Goal: Contribute content: Add original content to the website for others to see

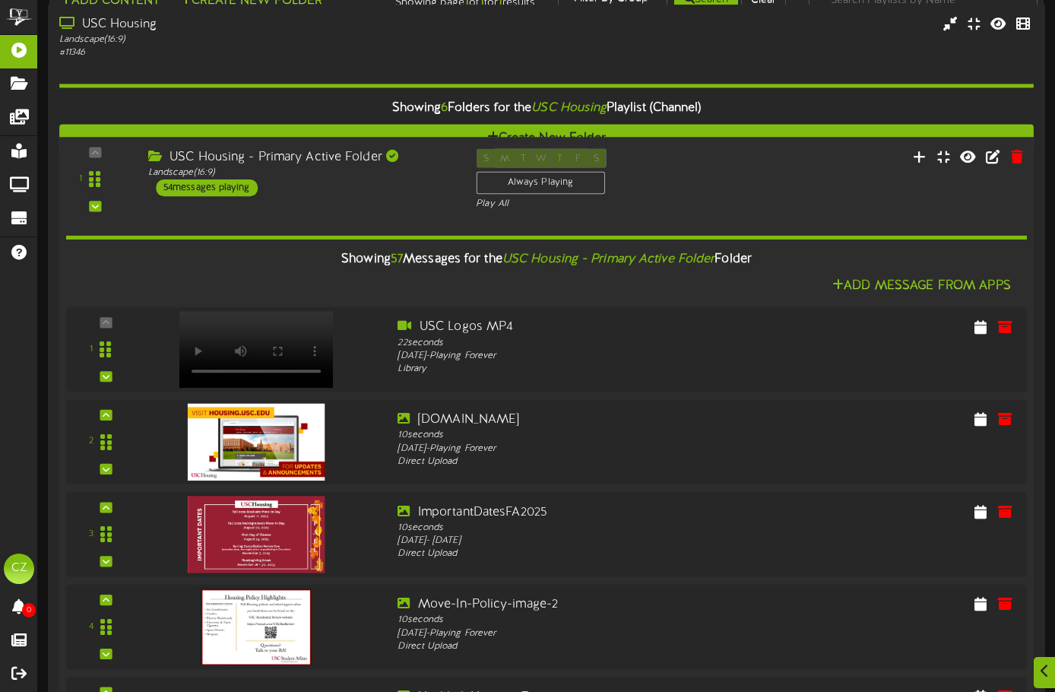
scroll to position [1976, 0]
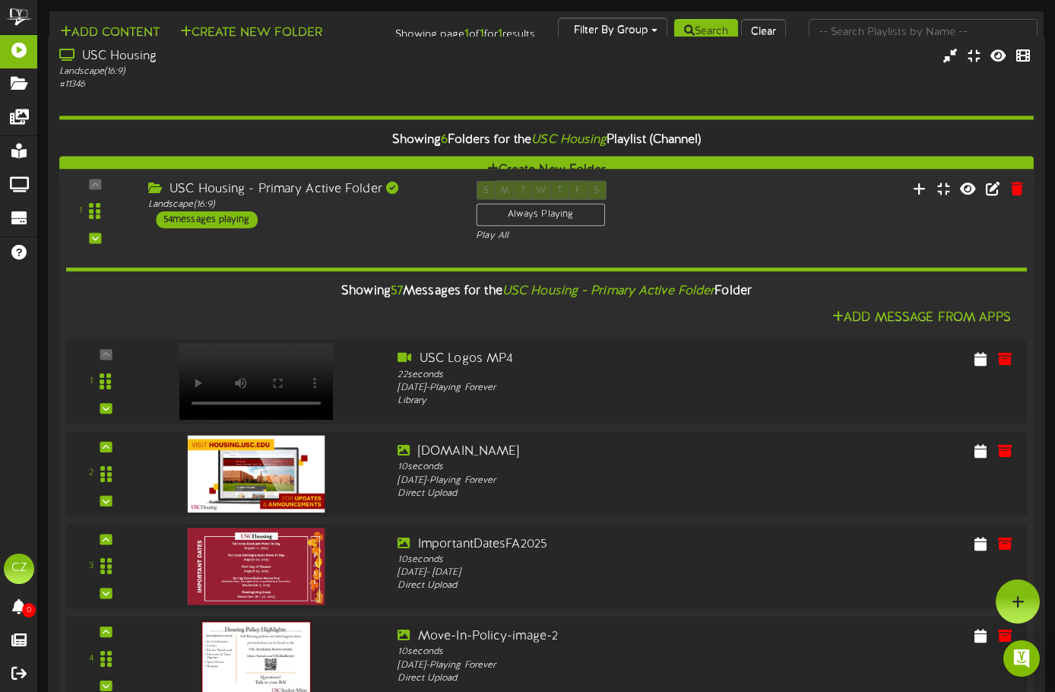
scroll to position [4637, 0]
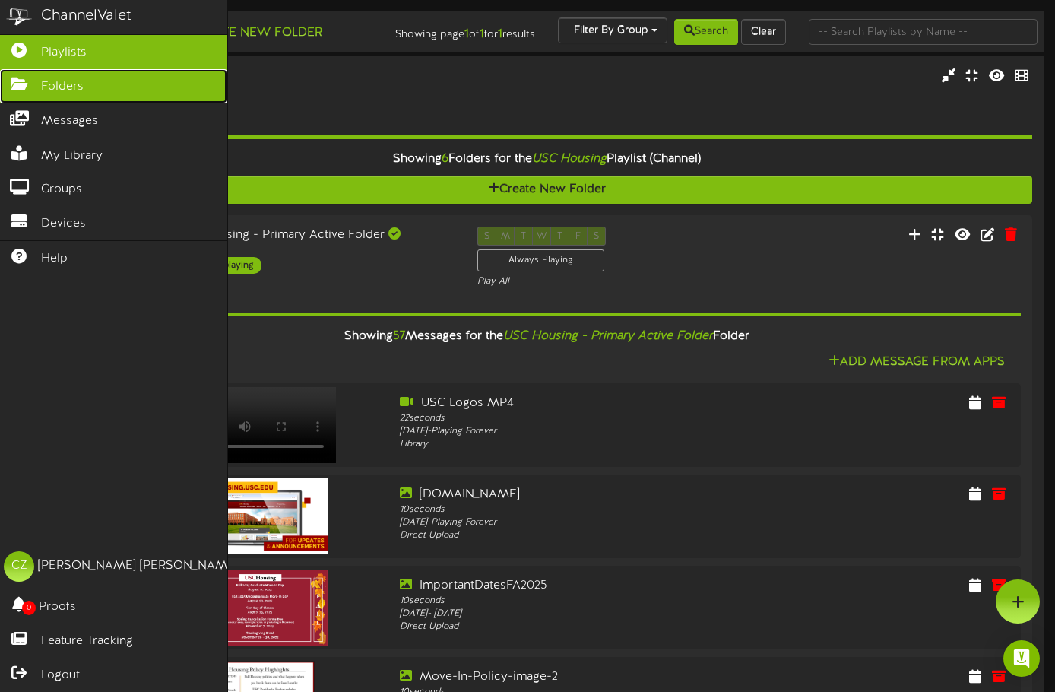
click at [55, 90] on span "Folders" at bounding box center [62, 86] width 43 height 17
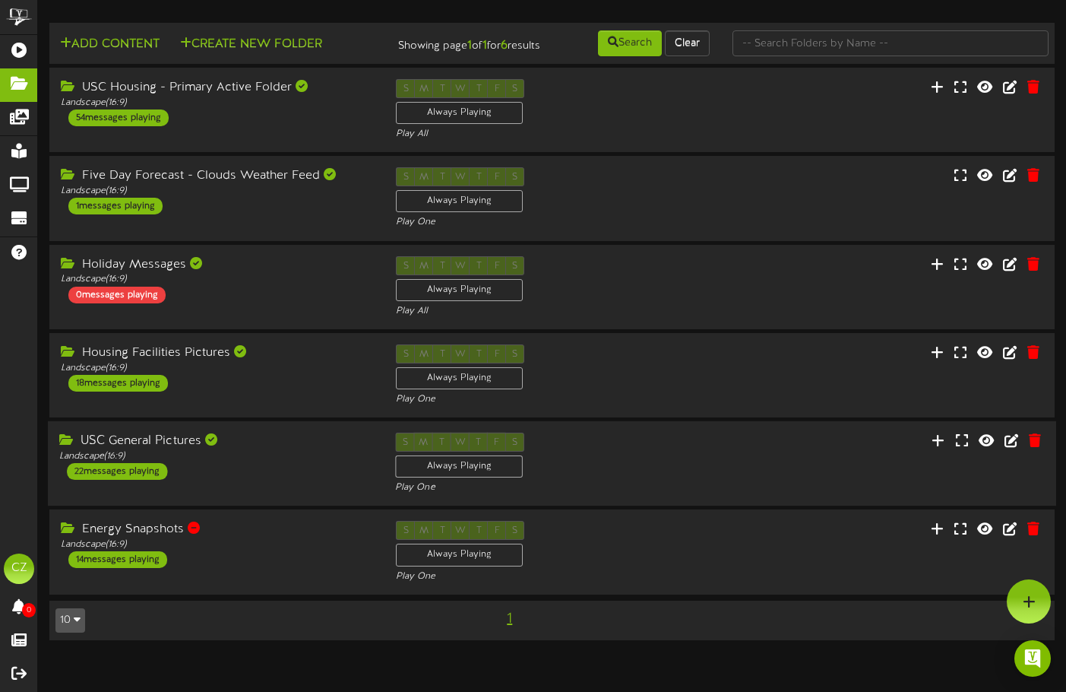
click at [155, 445] on div "USC General Pictures" at bounding box center [215, 440] width 313 height 17
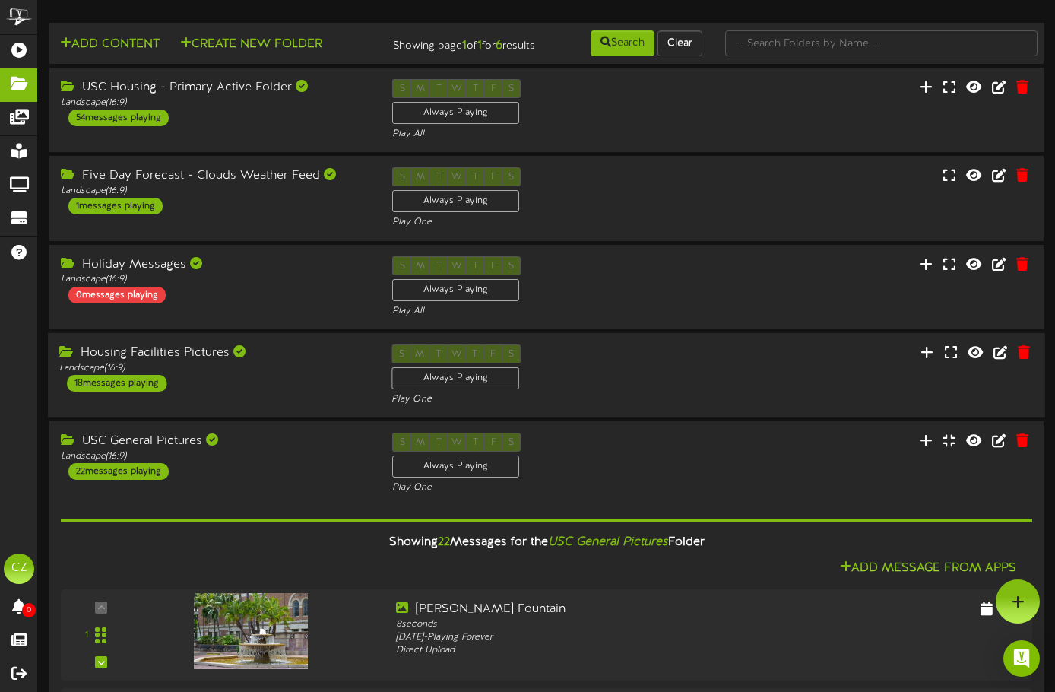
click at [125, 391] on div "18 messages playing" at bounding box center [117, 383] width 100 height 17
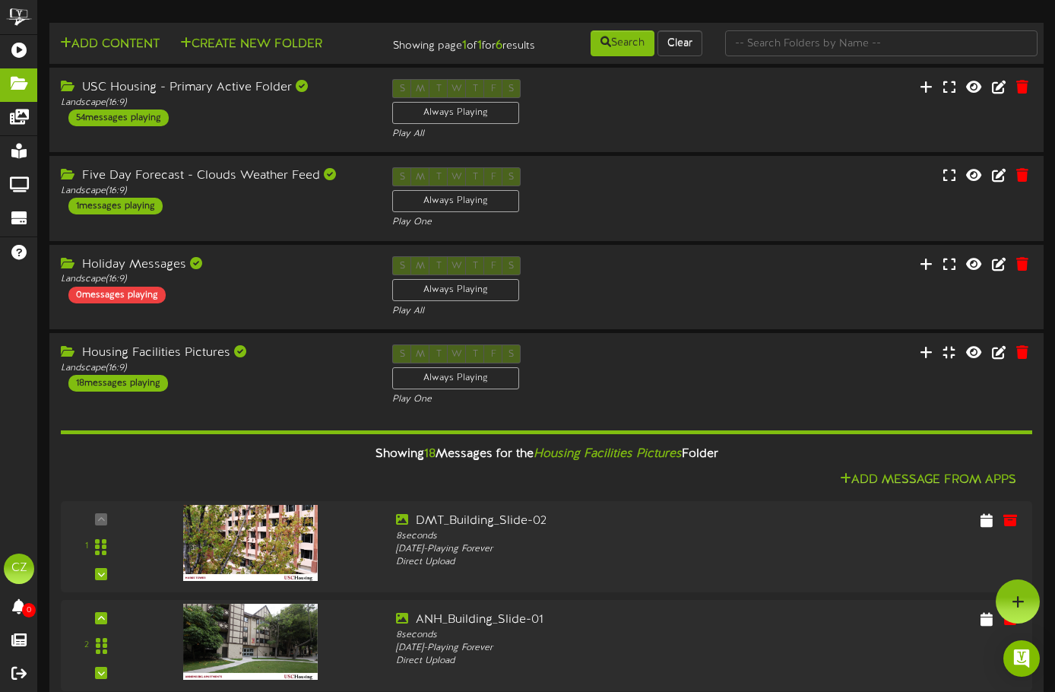
scroll to position [2128, 0]
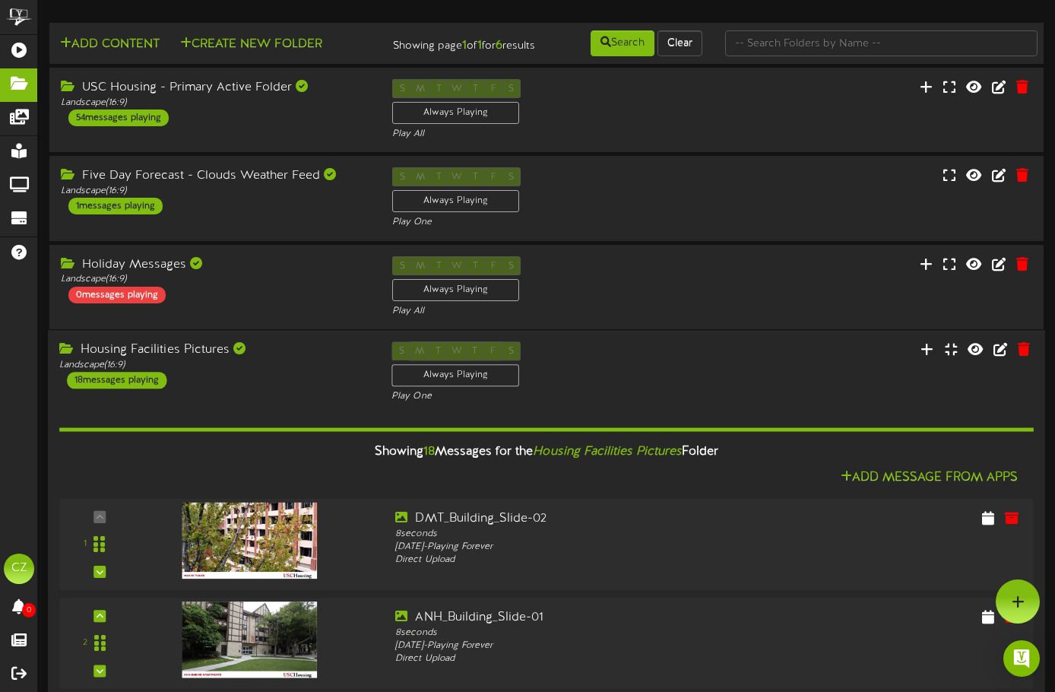
scroll to position [24, 0]
click at [104, 373] on div "18 messages playing" at bounding box center [117, 380] width 100 height 17
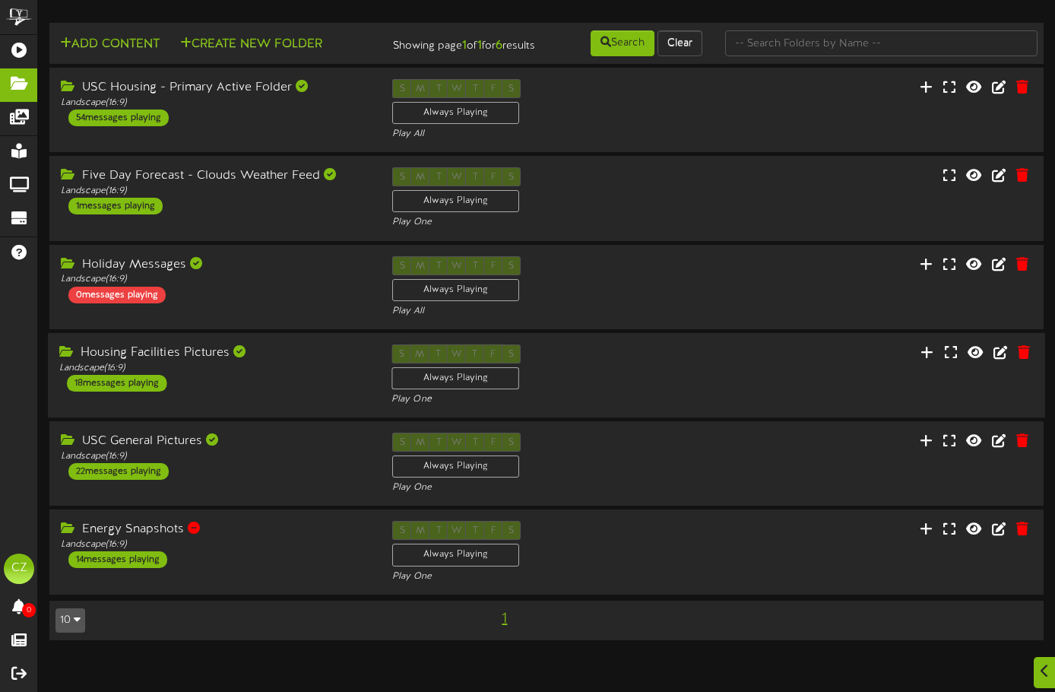
scroll to position [380, 0]
click at [78, 613] on icon "button" at bounding box center [77, 618] width 7 height 11
click at [171, 600] on td "10 5 10 25 50 100 1" at bounding box center [546, 620] width 994 height 40
click at [144, 123] on div "54 messages playing" at bounding box center [117, 117] width 100 height 17
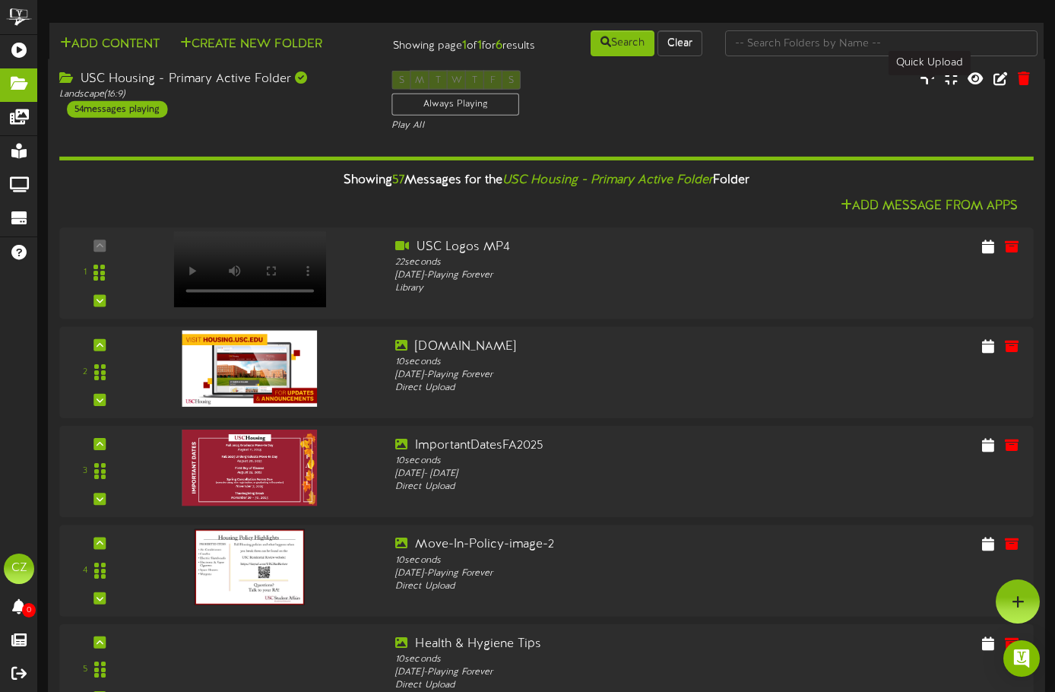
click at [925, 86] on icon at bounding box center [927, 77] width 15 height 17
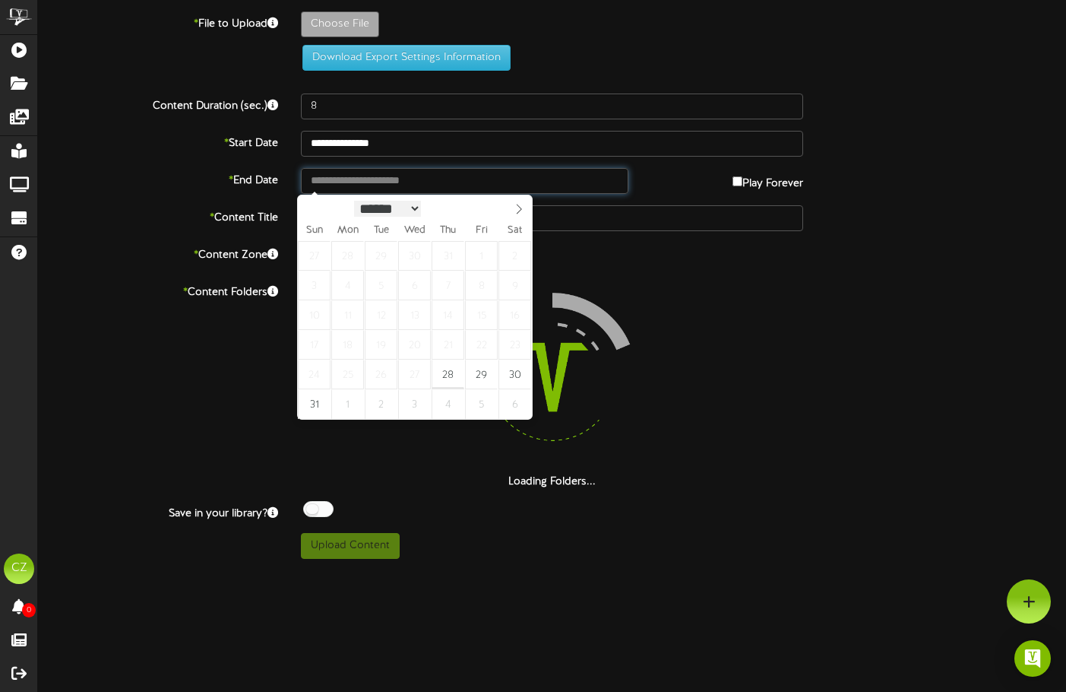
click at [427, 193] on input "text" at bounding box center [465, 181] width 328 height 26
type input "**********"
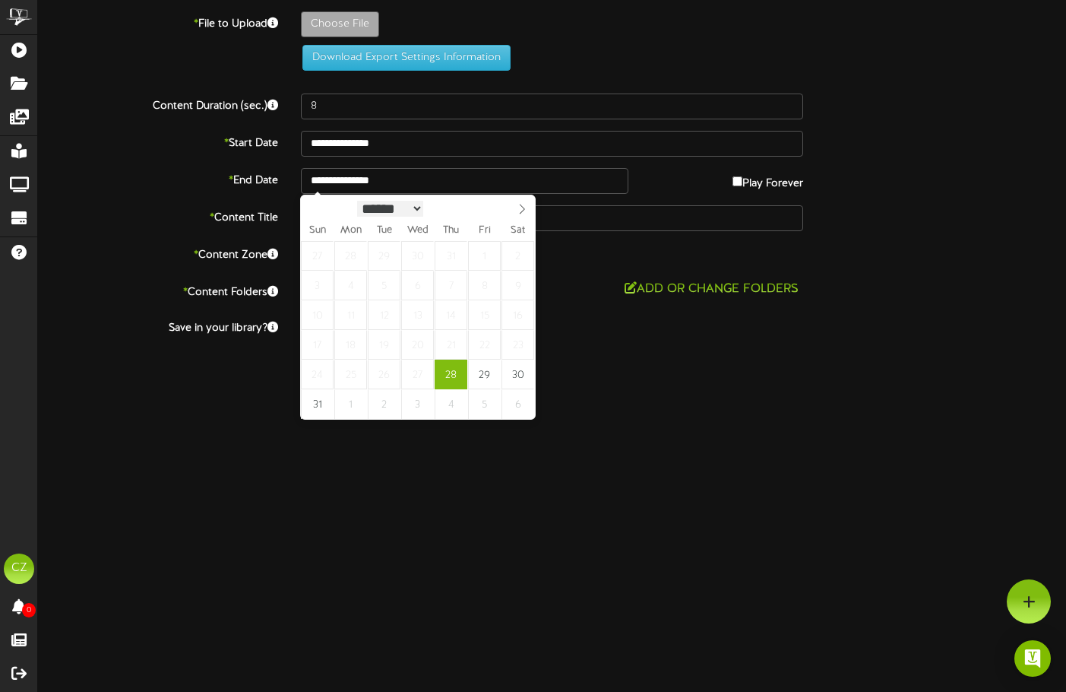
scroll to position [2, 0]
click at [423, 212] on select "****** ********* ******* ******** ********" at bounding box center [390, 207] width 67 height 16
select select "*"
click at [357, 199] on select "****** ********* ******* ******** ********" at bounding box center [390, 207] width 67 height 16
type input "**********"
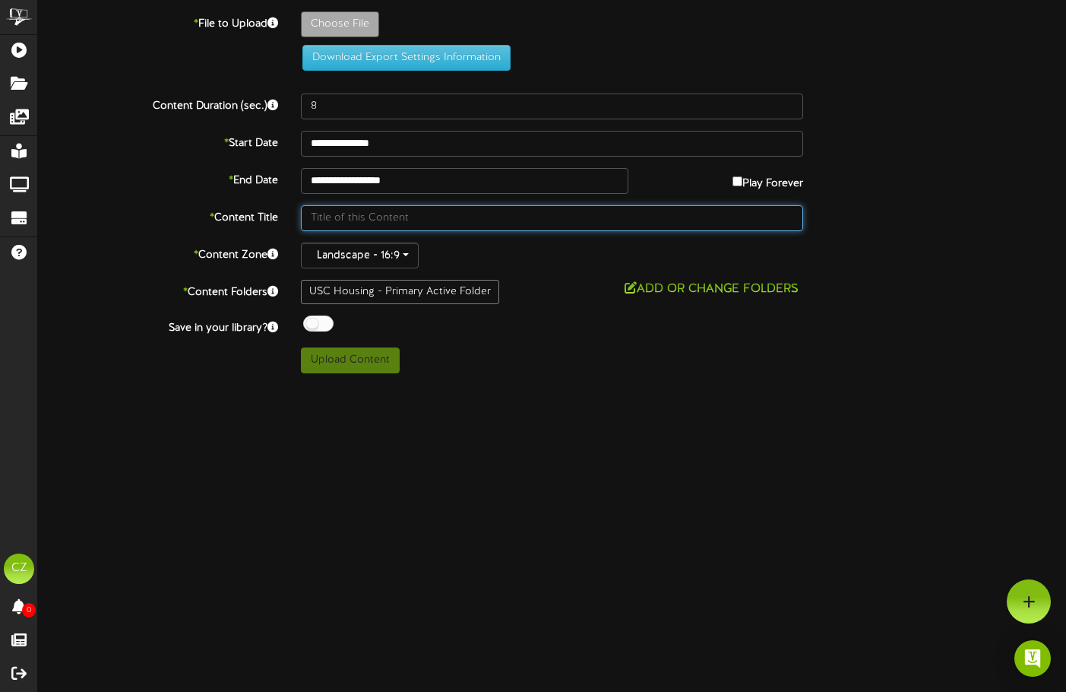
click at [419, 228] on input "text" at bounding box center [552, 218] width 503 height 26
click at [386, 219] on input "text" at bounding box center [552, 218] width 503 height 26
click at [388, 218] on input "text" at bounding box center [552, 218] width 503 height 26
click at [389, 212] on input "text" at bounding box center [552, 218] width 503 height 26
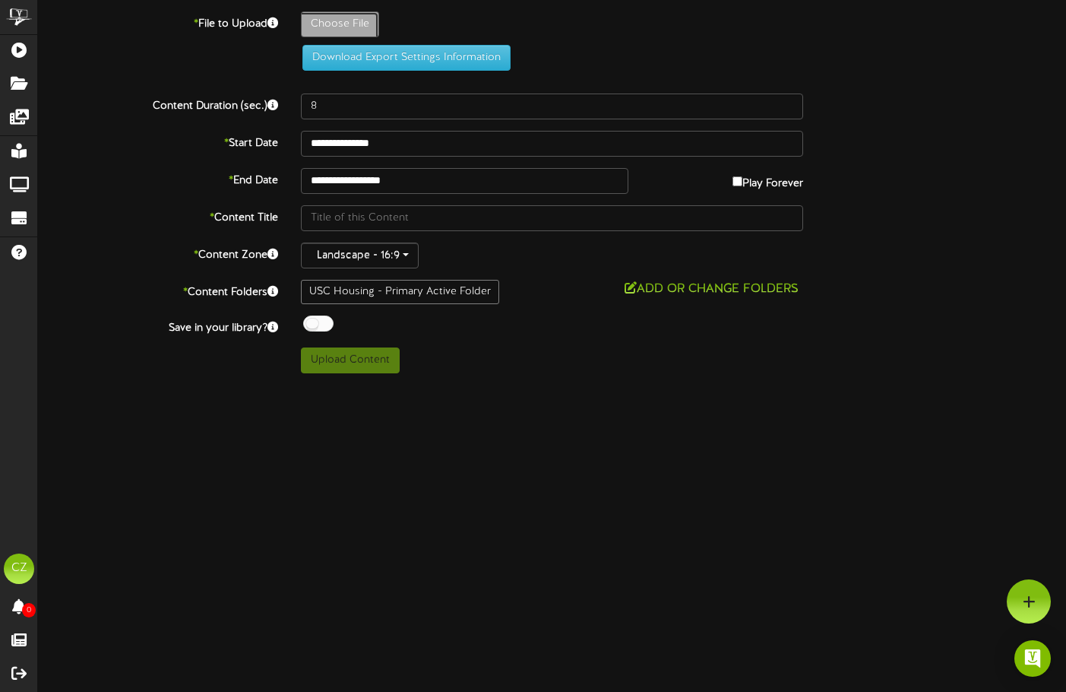
type input "**********"
type input "ImagesFromScratch_1920x1080px"
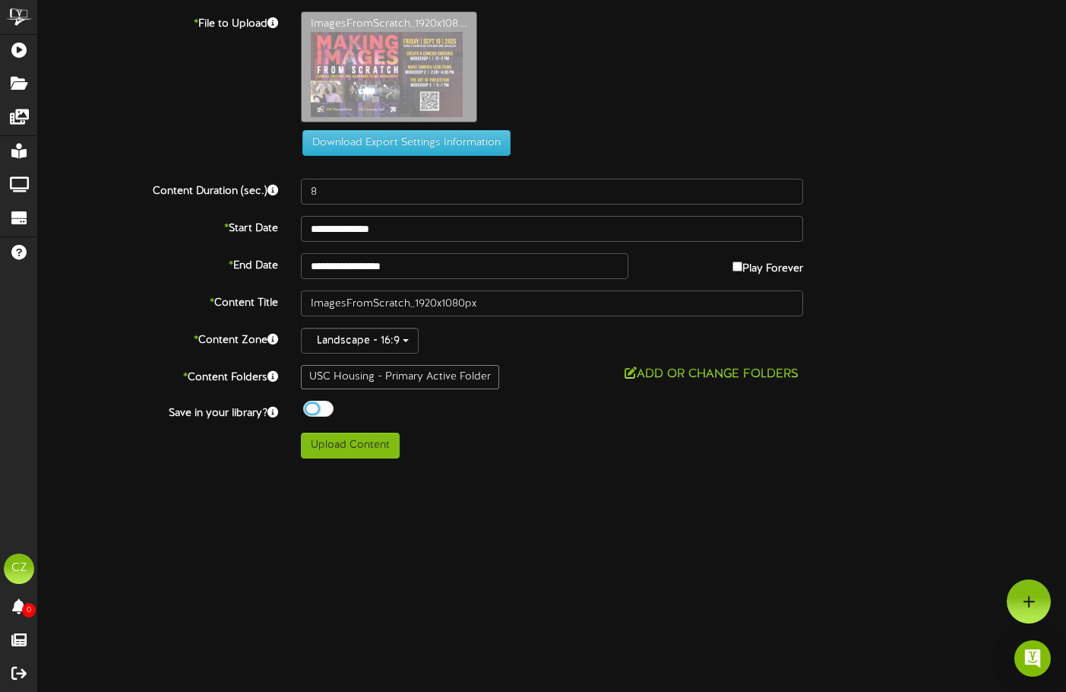
click at [315, 403] on div at bounding box center [318, 409] width 30 height 16
click at [342, 444] on button "Upload Content" at bounding box center [350, 445] width 99 height 26
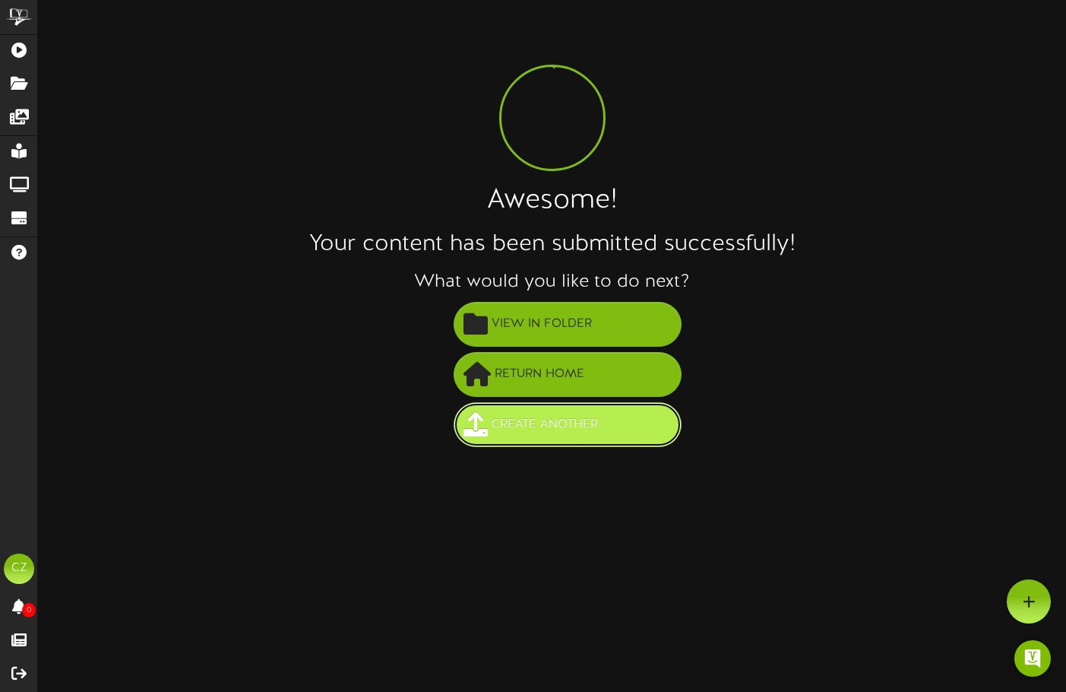
click at [536, 436] on span "Create Another" at bounding box center [545, 424] width 114 height 25
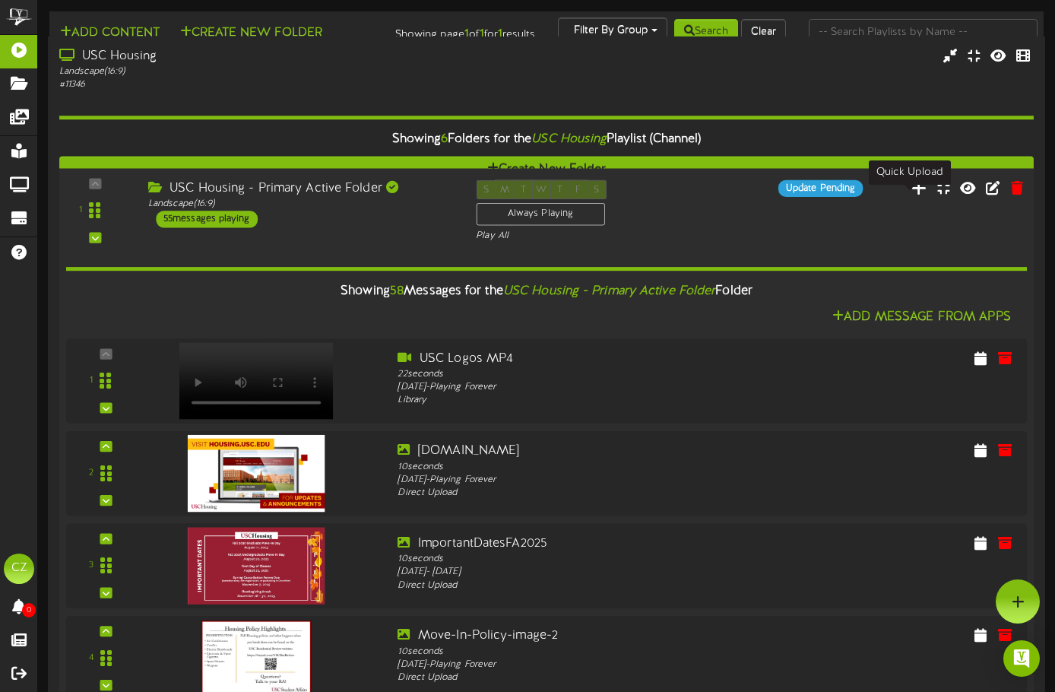
click at [911, 195] on icon at bounding box center [919, 187] width 16 height 17
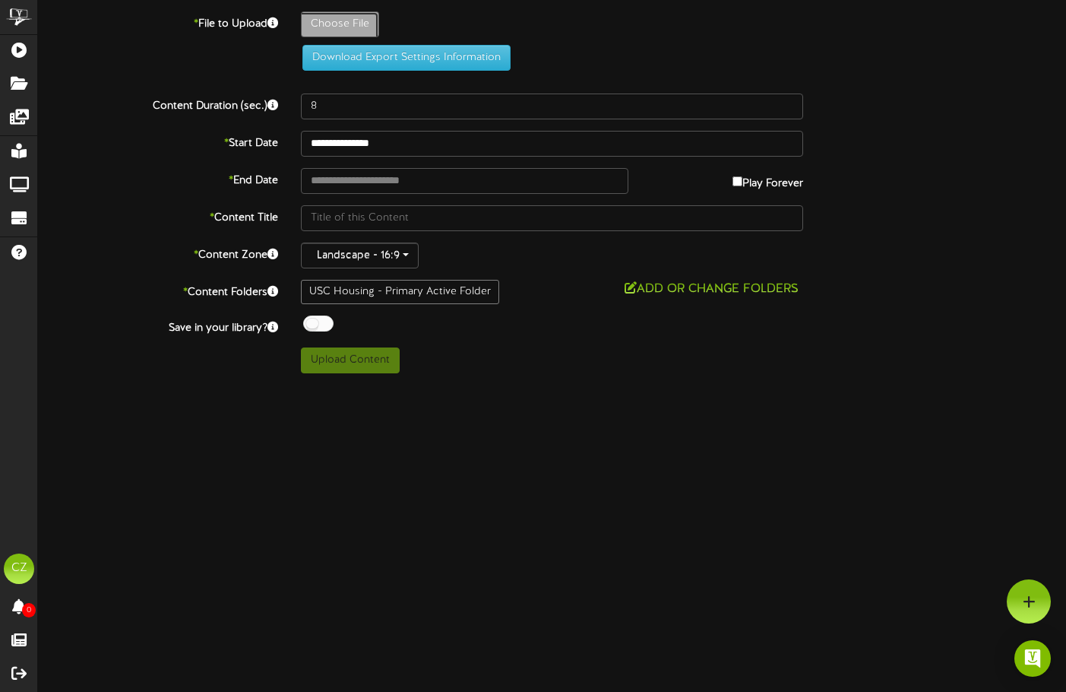
type input "**********"
type input "TrueCrime_ScreenAd_1920x1080px"
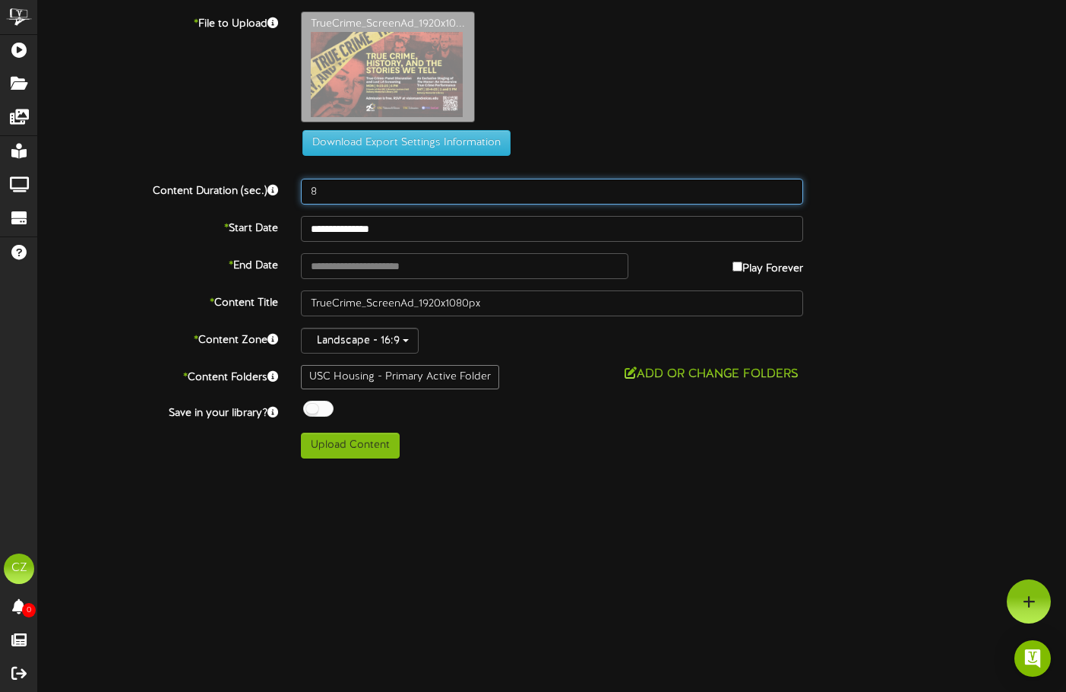
drag, startPoint x: 372, startPoint y: 192, endPoint x: 208, endPoint y: 200, distance: 165.1
click at [208, 200] on div "Content Duration (sec.) 8" at bounding box center [552, 192] width 1051 height 26
type input "10"
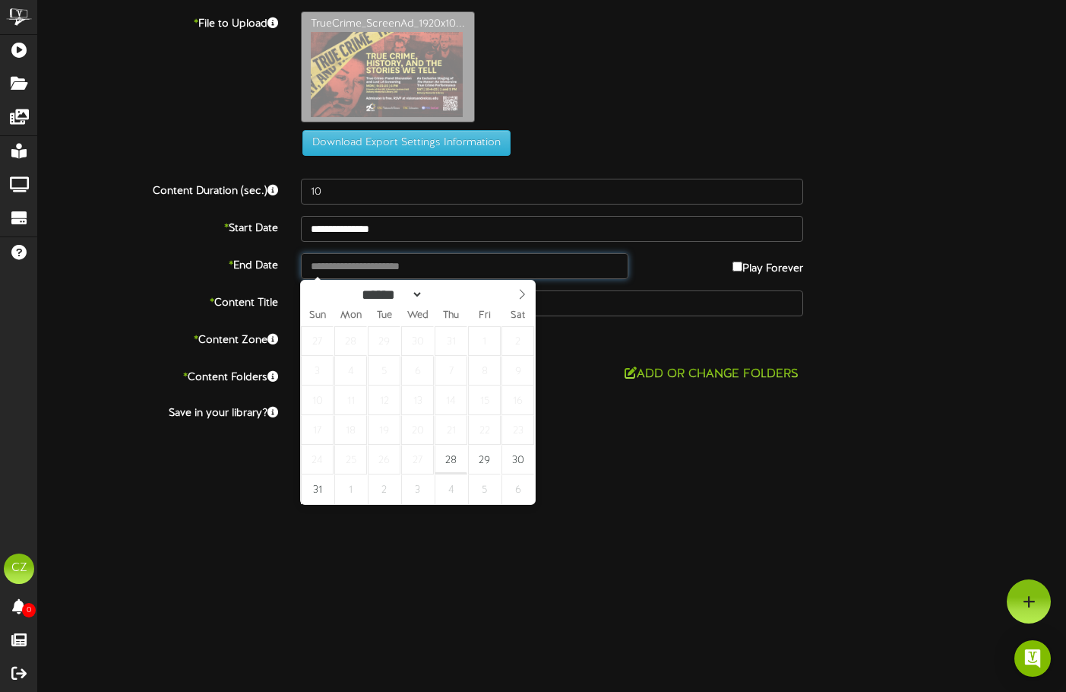
click at [384, 268] on input "text" at bounding box center [465, 266] width 328 height 26
type input "**********"
click at [424, 295] on select "****** ********* ******* ******** ********" at bounding box center [390, 293] width 67 height 16
select select "*"
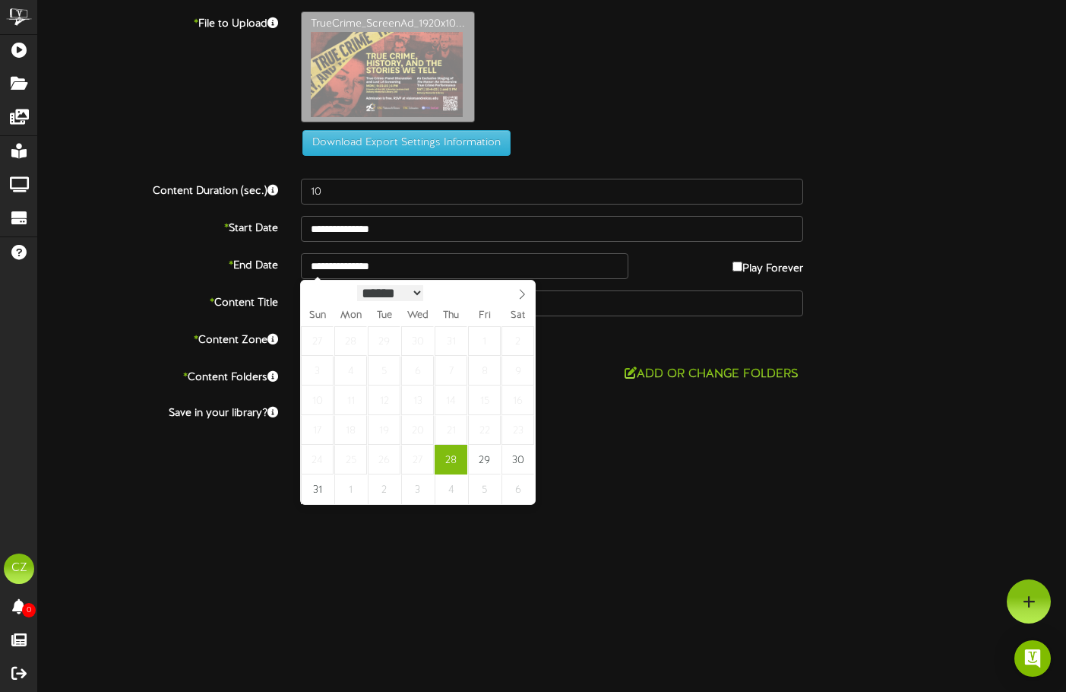
click at [357, 285] on select "****** ********* ******* ******** ********" at bounding box center [390, 293] width 67 height 16
type input "**********"
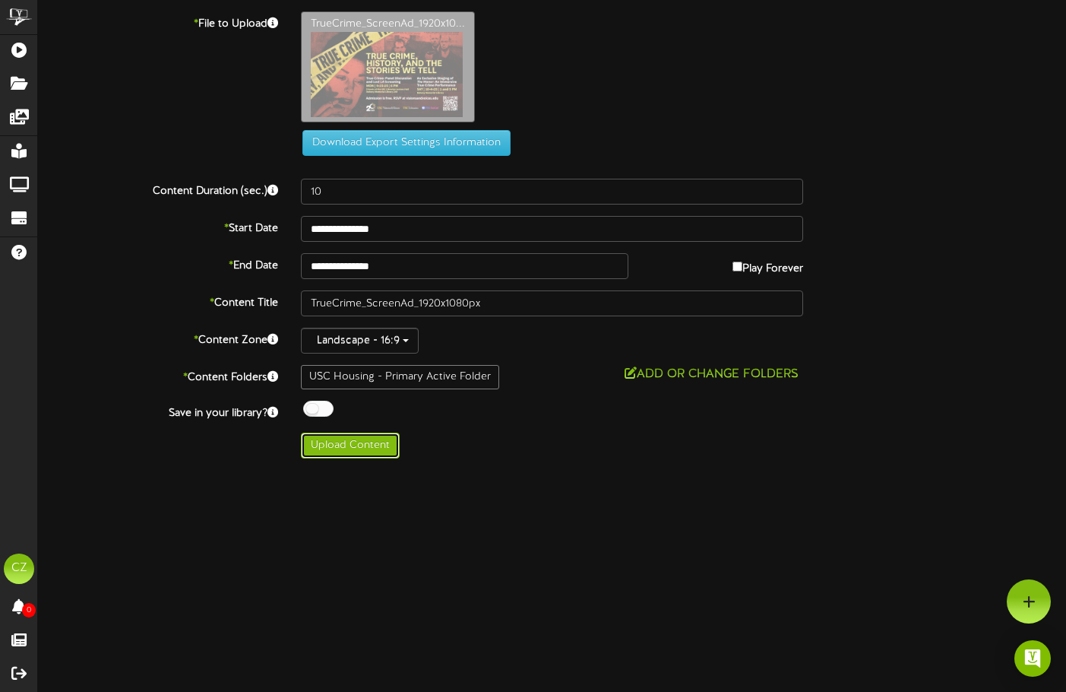
drag, startPoint x: 348, startPoint y: 457, endPoint x: 276, endPoint y: 473, distance: 74.0
click at [277, 470] on html "ChannelValet Playlists Folders Messages My Library Groups Devices Help [GEOGRAP…" at bounding box center [533, 235] width 1066 height 470
click at [320, 407] on div at bounding box center [318, 409] width 30 height 16
click at [322, 450] on button "Upload Content" at bounding box center [350, 445] width 99 height 26
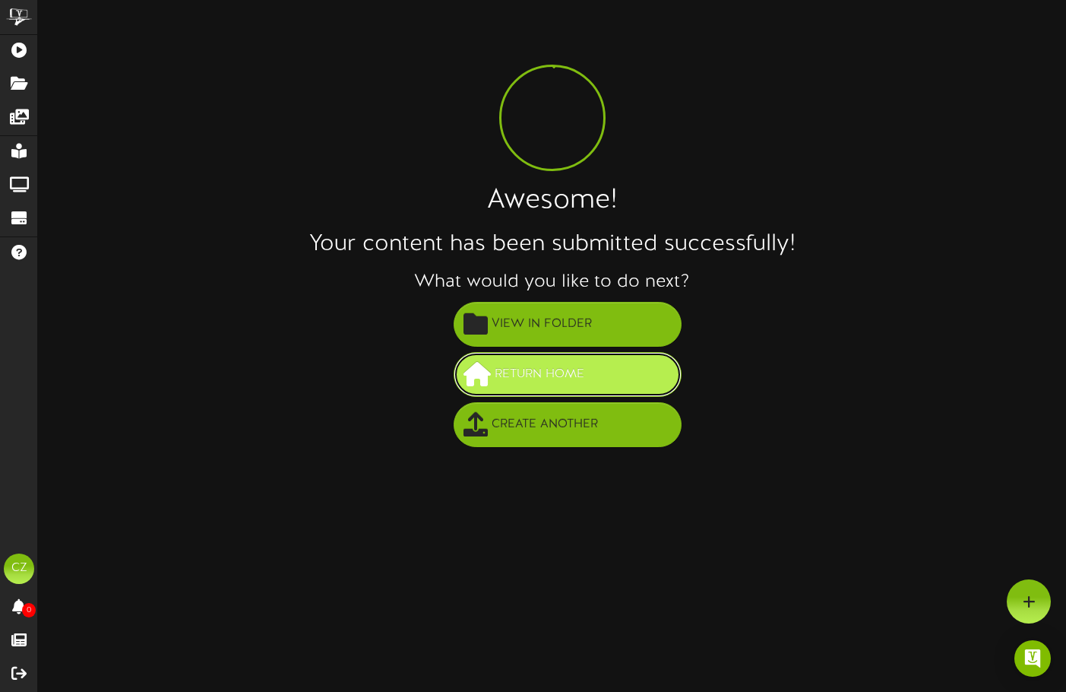
click at [609, 374] on button "Return Home" at bounding box center [568, 374] width 228 height 45
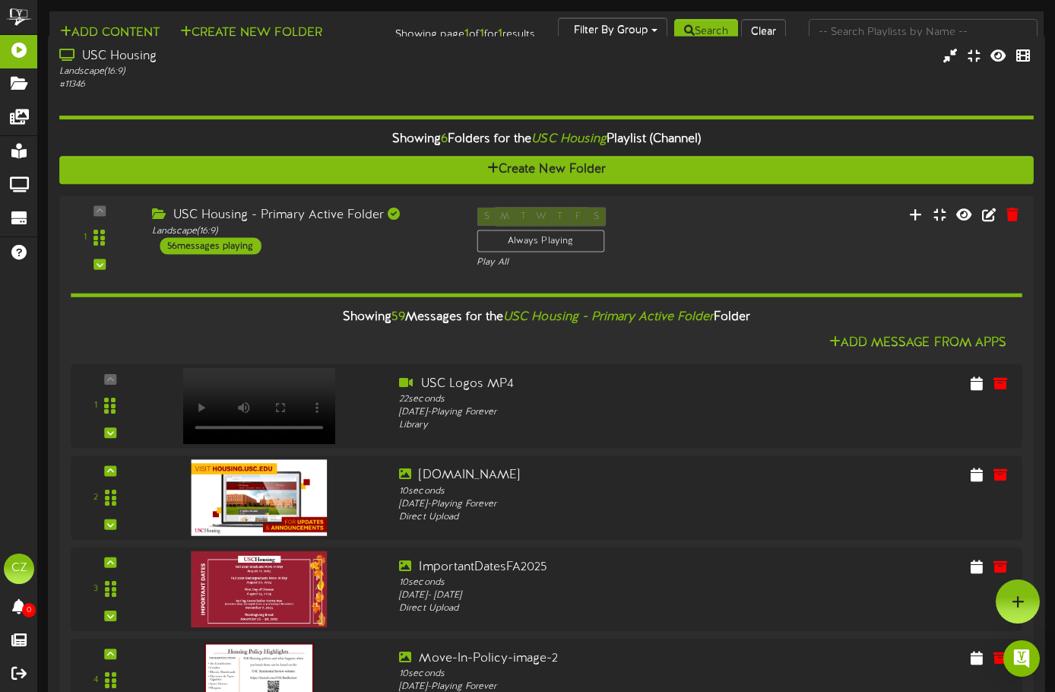
scroll to position [5017, 0]
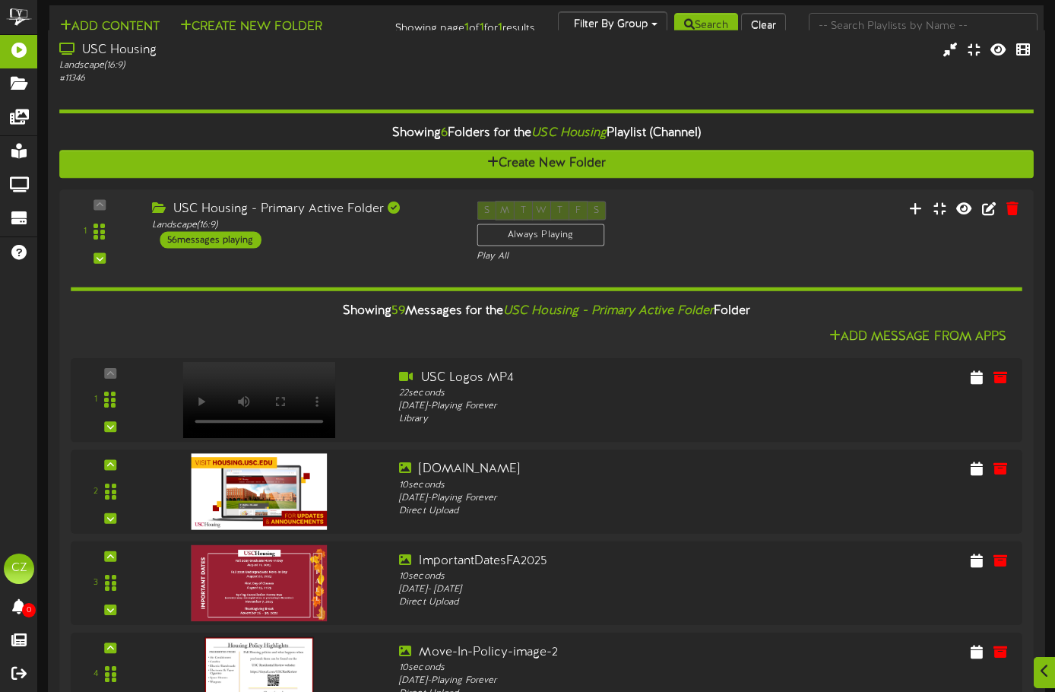
scroll to position [0, 0]
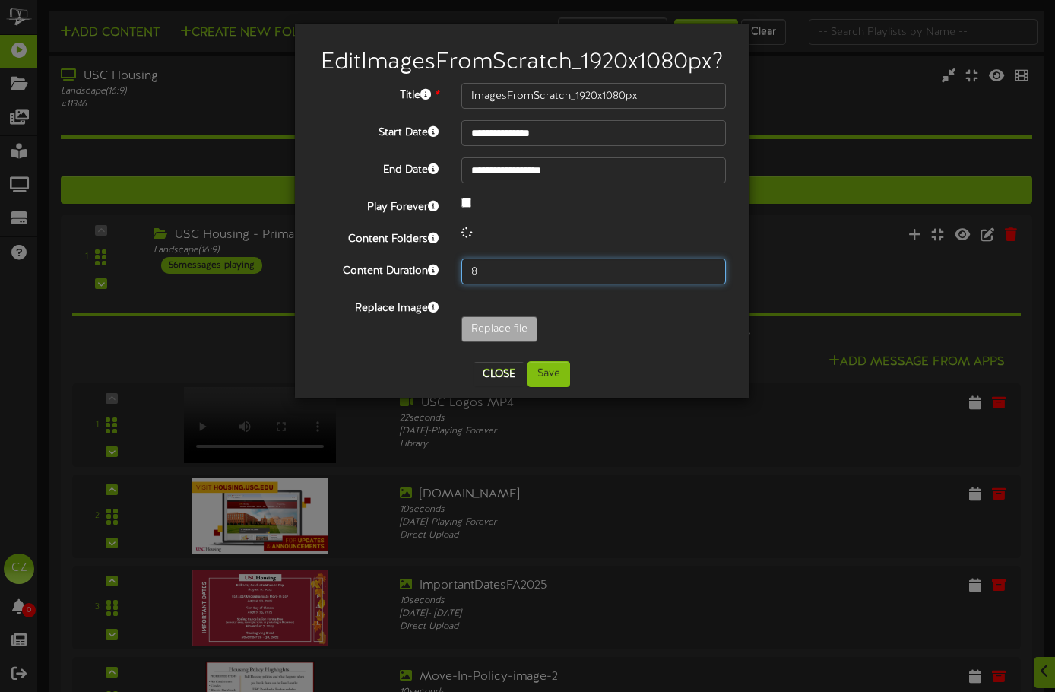
drag, startPoint x: 486, startPoint y: 296, endPoint x: 438, endPoint y: 296, distance: 48.6
click at [438, 284] on div "Content Duration 8" at bounding box center [522, 271] width 432 height 26
type input "10"
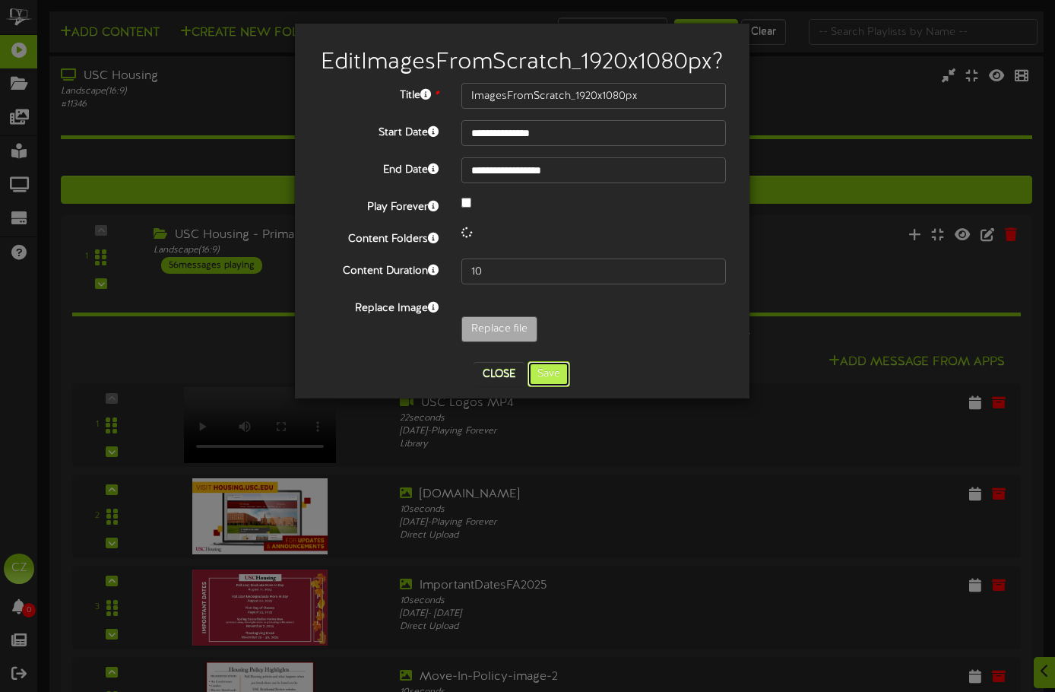
click at [550, 387] on button "Save" at bounding box center [549, 374] width 43 height 26
